Goal: Task Accomplishment & Management: Use online tool/utility

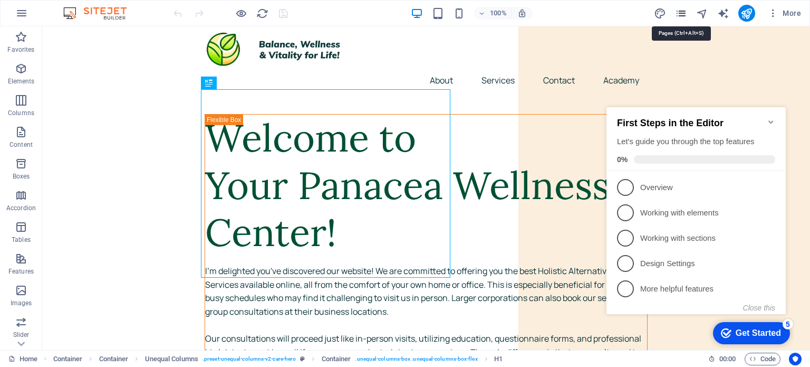
click at [682, 17] on icon "pages" at bounding box center [681, 13] width 12 height 12
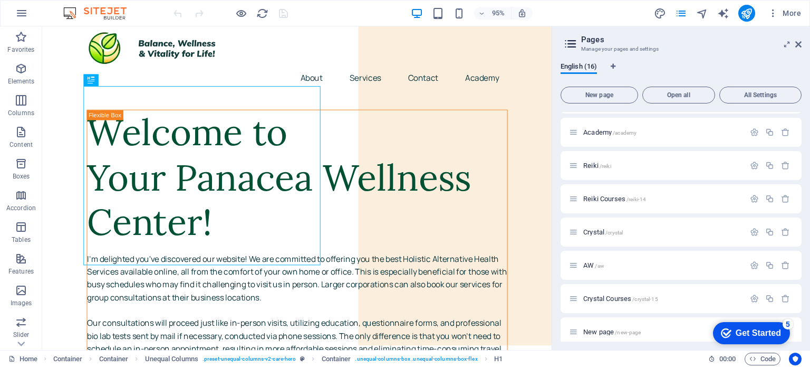
scroll to position [302, 0]
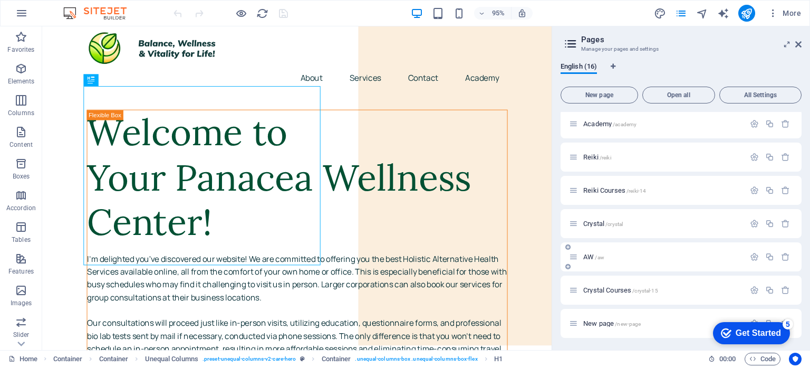
click at [597, 255] on span "/aw" at bounding box center [599, 257] width 9 height 6
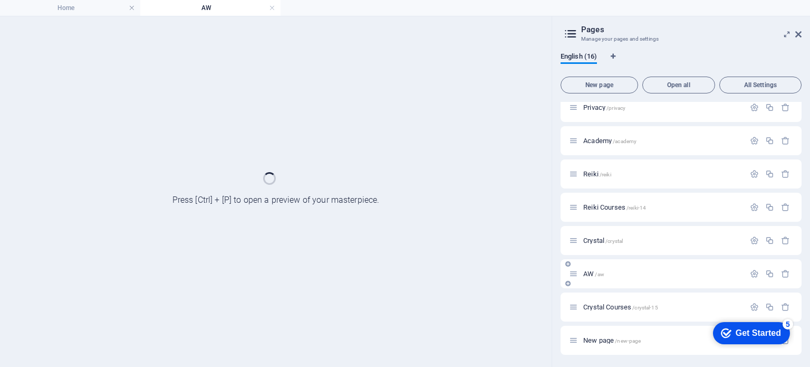
click at [597, 255] on div "Home / About /about Services /home Contact /contact Legal Notice /legal-notice …" at bounding box center [681, 91] width 241 height 528
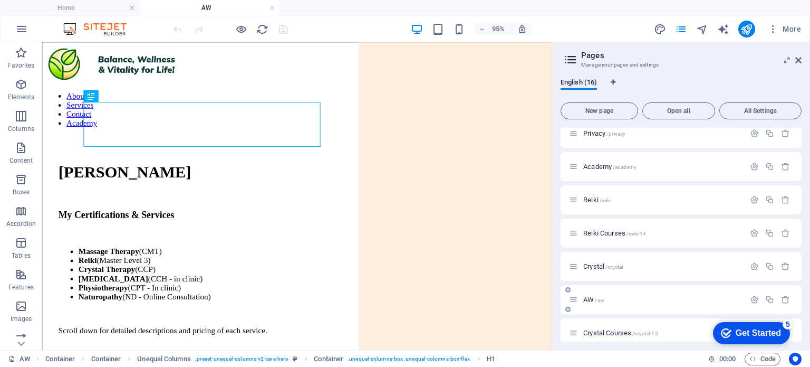
scroll to position [0, 0]
click at [801, 61] on icon at bounding box center [799, 60] width 6 height 8
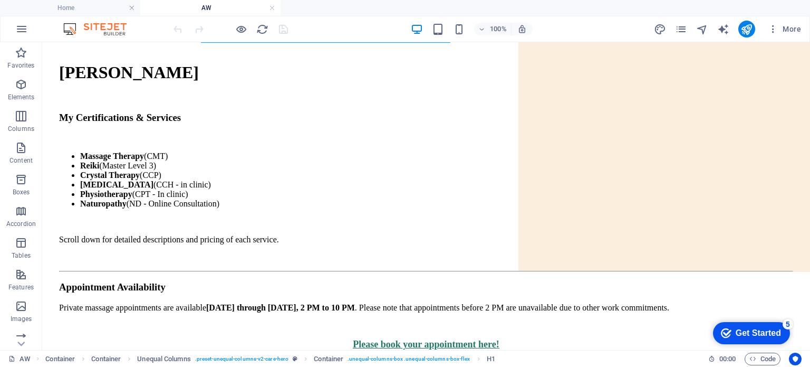
scroll to position [112, 0]
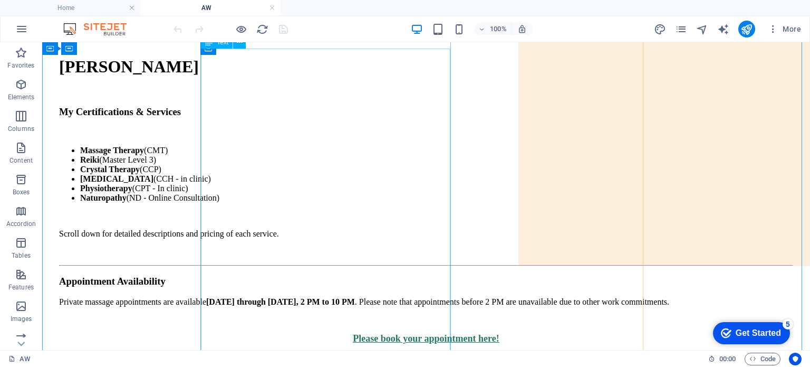
click at [396, 226] on div "My Certifications & Services Massage Therapy (CMT) Reiki (Master Level 3) Cryst…" at bounding box center [426, 252] width 734 height 292
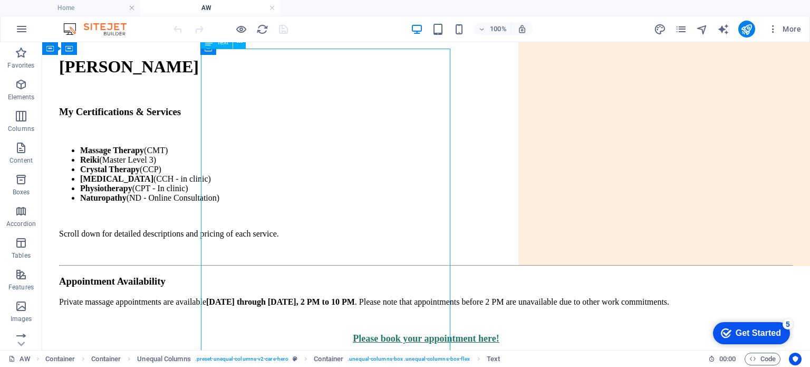
click at [396, 226] on div "My Certifications & Services Massage Therapy (CMT) Reiki (Master Level 3) Cryst…" at bounding box center [426, 252] width 734 height 292
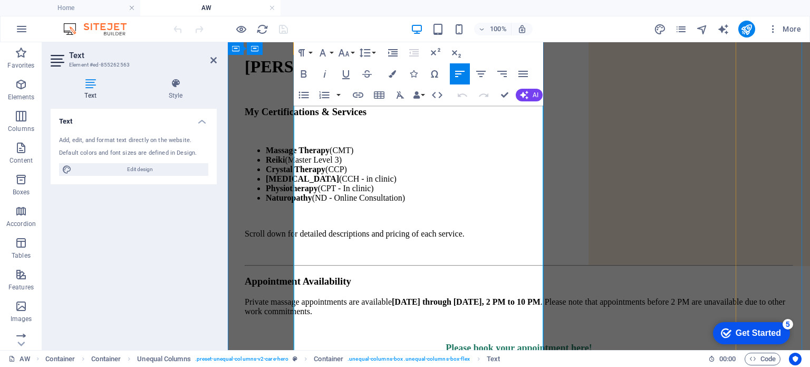
click at [498, 297] on strong "[DATE] through [DATE], 2 PM to 10 PM" at bounding box center [466, 301] width 149 height 9
drag, startPoint x: 487, startPoint y: 223, endPoint x: 467, endPoint y: 225, distance: 20.2
click at [467, 297] on p "Private massage appointments are available Thurs day through [DATE], 2 PM to 10…" at bounding box center [519, 306] width 549 height 19
click at [305, 76] on icon "button" at bounding box center [304, 73] width 6 height 7
click at [460, 297] on p "Private massage appointments are available Thurs day through [DATE], 2 PM to 10…" at bounding box center [519, 306] width 549 height 19
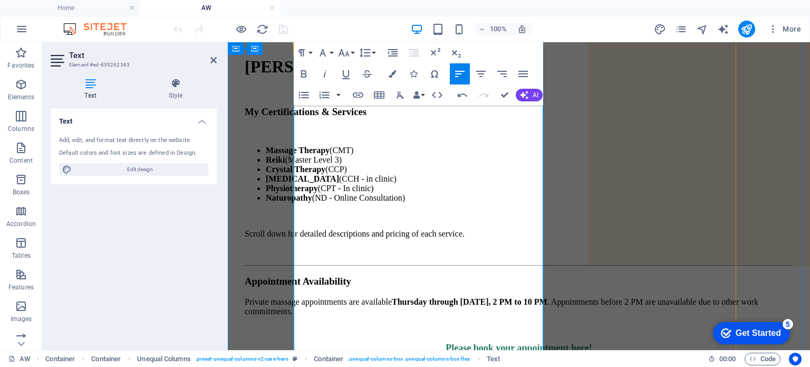
click at [416, 297] on p "Private massage appointments are available Thurs day through [DATE], 2 PM to 10…" at bounding box center [519, 306] width 549 height 19
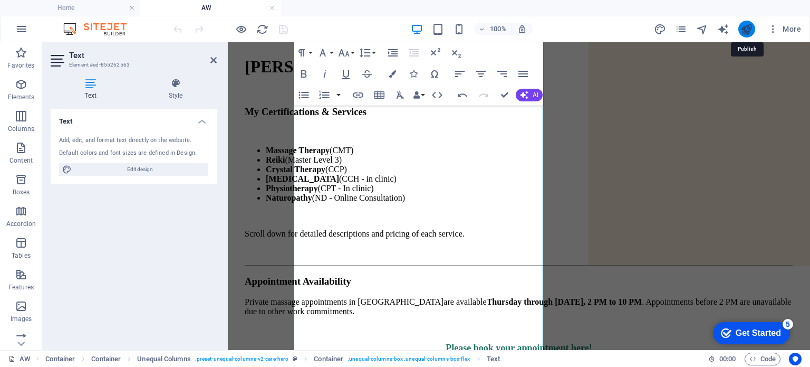
click at [745, 27] on icon "publish" at bounding box center [747, 29] width 12 height 12
